Goal: Check status

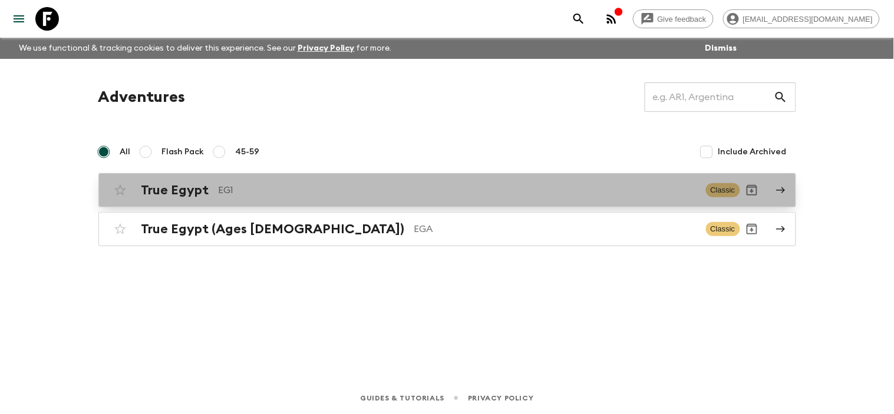
click at [778, 191] on icon at bounding box center [781, 190] width 11 height 11
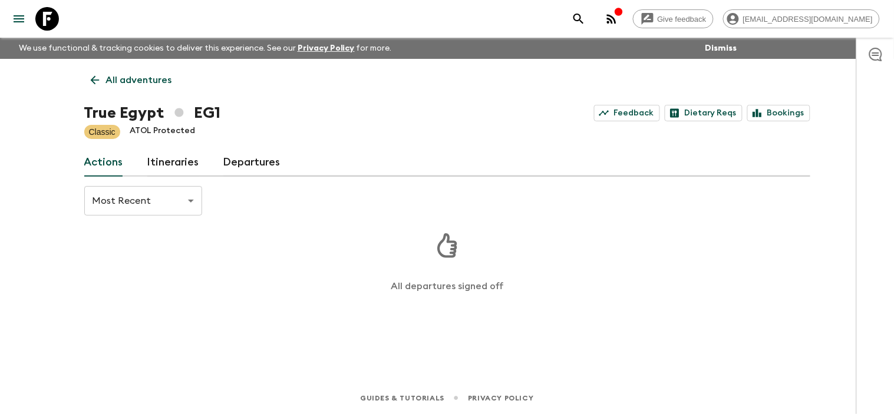
click at [256, 163] on link "Departures" at bounding box center [252, 163] width 58 height 28
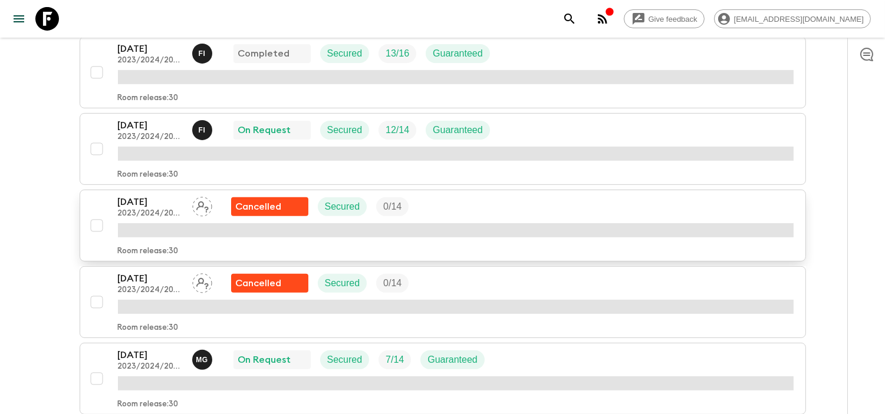
scroll to position [786, 0]
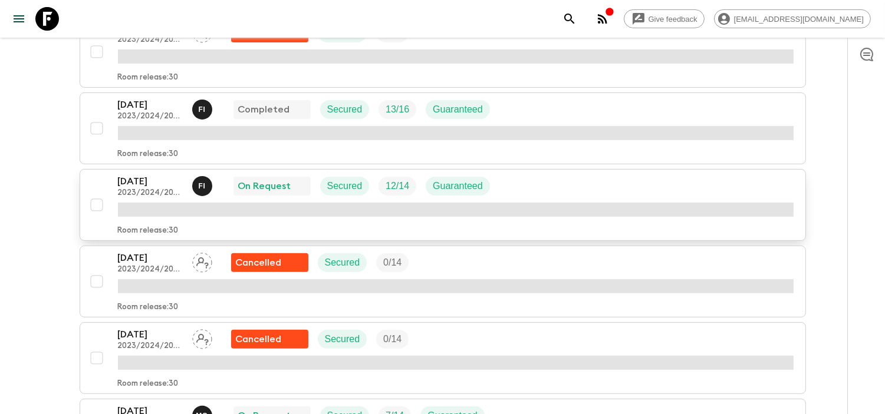
click at [157, 187] on p "[DATE]" at bounding box center [150, 181] width 65 height 14
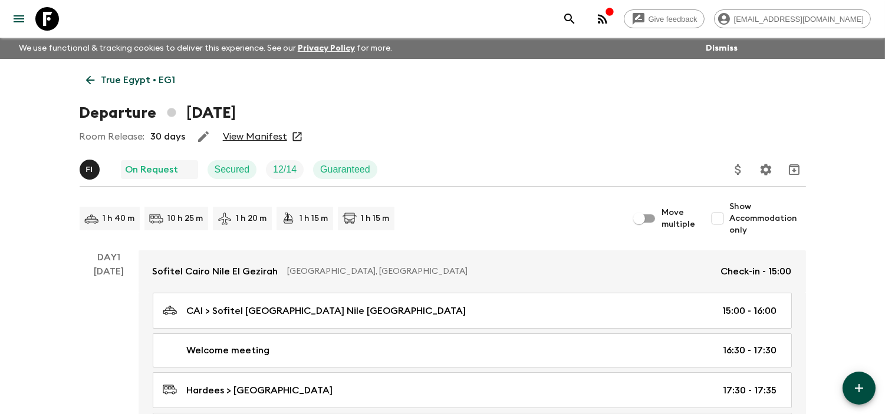
click at [260, 136] on link "View Manifest" at bounding box center [255, 137] width 64 height 12
